Goal: Task Accomplishment & Management: Use online tool/utility

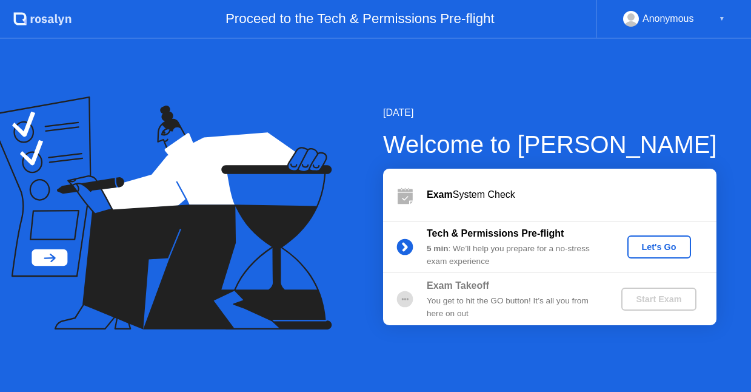
click at [466, 197] on div "Exam System Check" at bounding box center [572, 194] width 290 height 15
click at [647, 245] on div "Let's Go" at bounding box center [659, 247] width 54 height 10
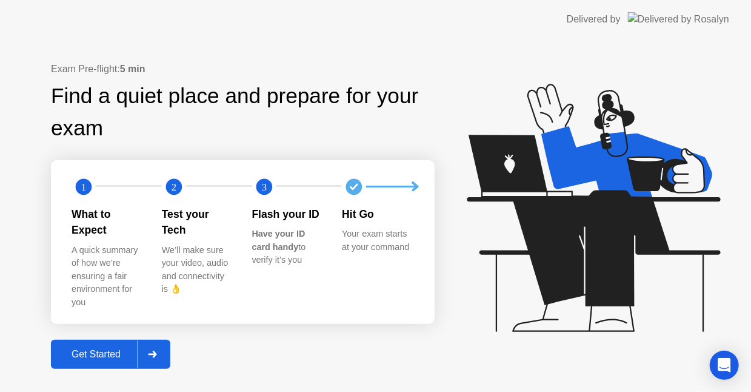
click at [110, 349] on div "Get Started" at bounding box center [96, 354] width 83 height 11
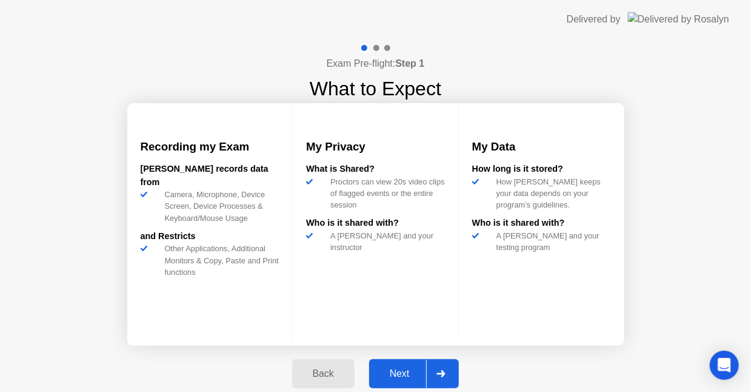
click at [386, 372] on div "Next" at bounding box center [400, 373] width 54 height 11
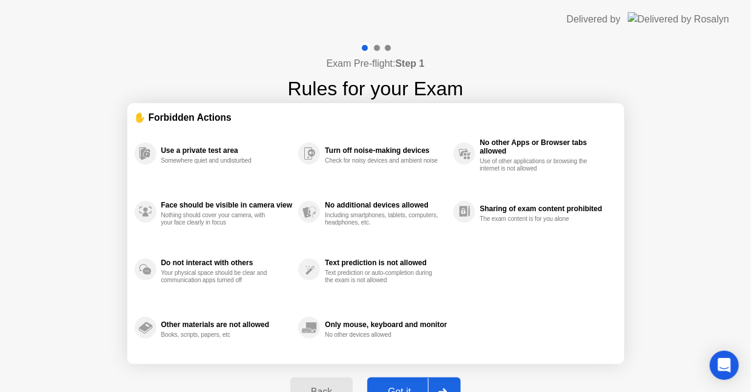
click at [404, 386] on div "Got it" at bounding box center [399, 391] width 57 height 11
select select "**********"
select select "*******"
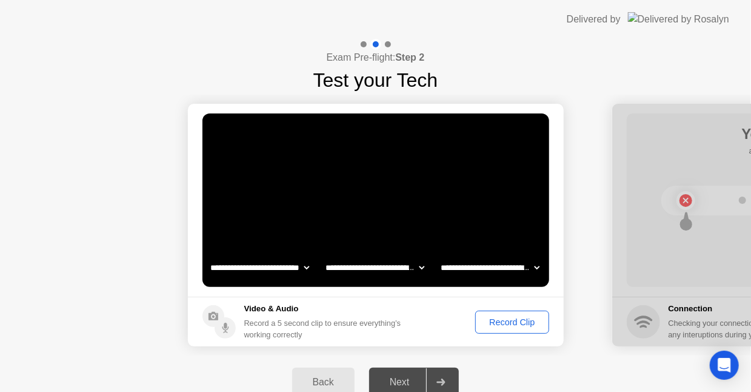
click at [521, 318] on div "Record Clip" at bounding box center [511, 322] width 65 height 10
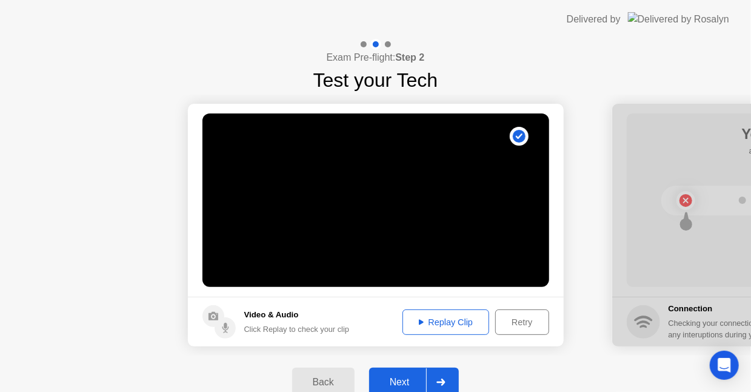
click at [429, 323] on div "Replay Clip" at bounding box center [446, 322] width 79 height 10
click at [406, 376] on div "Next" at bounding box center [400, 381] width 54 height 11
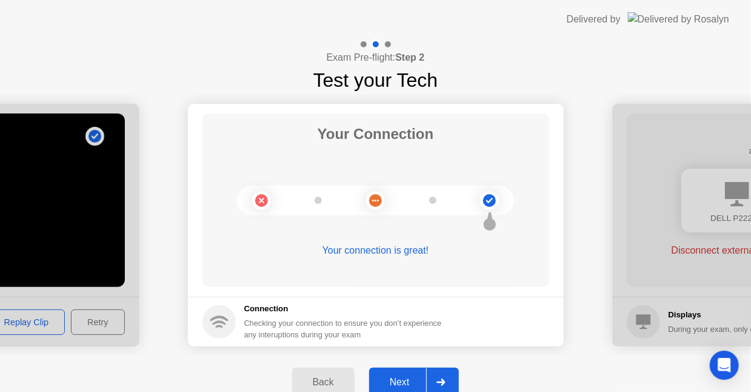
click at [402, 378] on div "Next" at bounding box center [400, 381] width 54 height 11
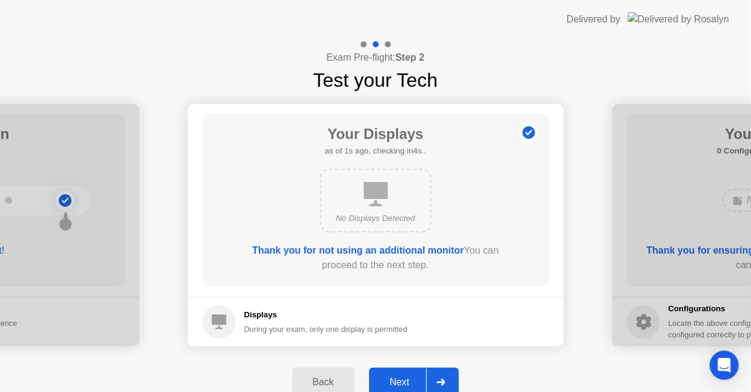
click at [401, 379] on div "Next" at bounding box center [400, 381] width 54 height 11
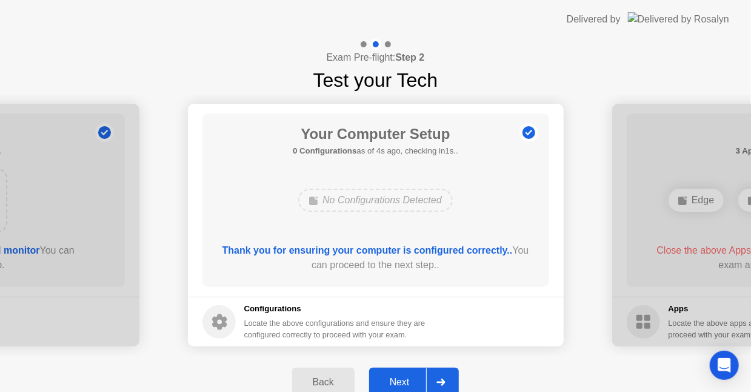
click at [402, 376] on div "Next" at bounding box center [400, 381] width 54 height 11
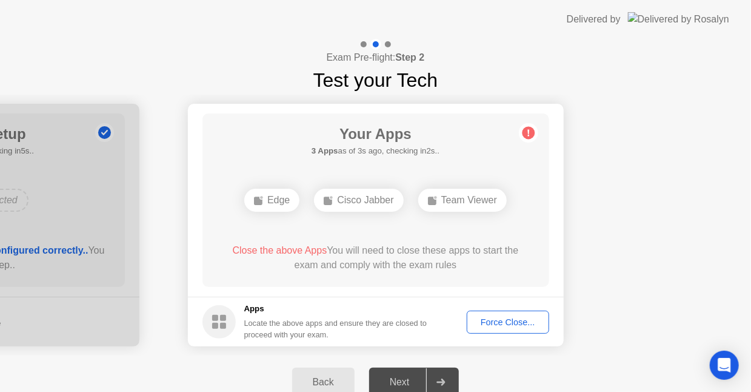
click at [493, 322] on div "Force Close..." at bounding box center [508, 322] width 74 height 10
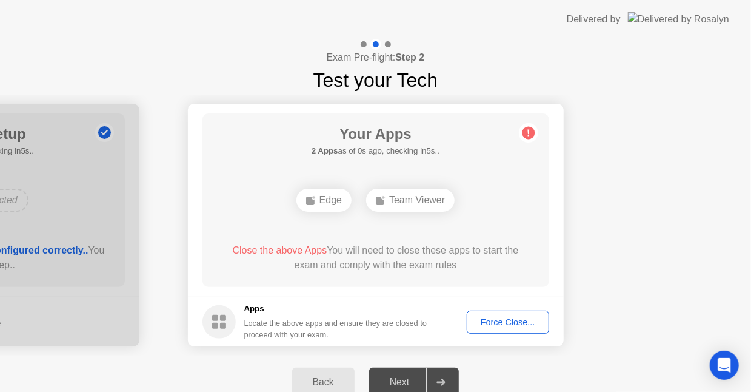
click at [397, 201] on div "Team Viewer" at bounding box center [410, 200] width 88 height 23
click at [486, 318] on div "Force Close..." at bounding box center [508, 322] width 74 height 10
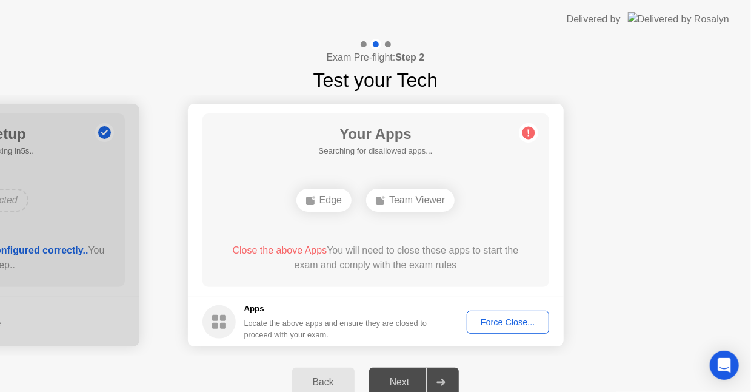
click at [327, 201] on div "Edge" at bounding box center [323, 200] width 55 height 23
click at [495, 324] on div "Force Close..." at bounding box center [508, 322] width 74 height 10
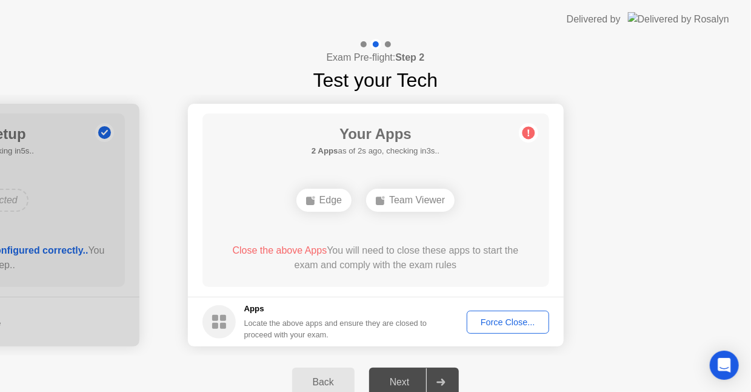
click at [394, 376] on div "Next" at bounding box center [400, 381] width 54 height 11
drag, startPoint x: 394, startPoint y: 376, endPoint x: 430, endPoint y: 384, distance: 37.2
click at [401, 376] on div "Next" at bounding box center [400, 381] width 54 height 11
click at [439, 385] on icon at bounding box center [440, 381] width 9 height 7
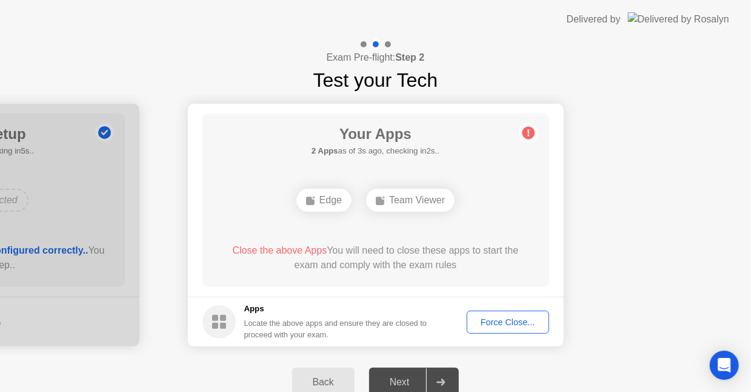
click at [439, 384] on icon at bounding box center [440, 381] width 9 height 7
